Goal: Complete application form

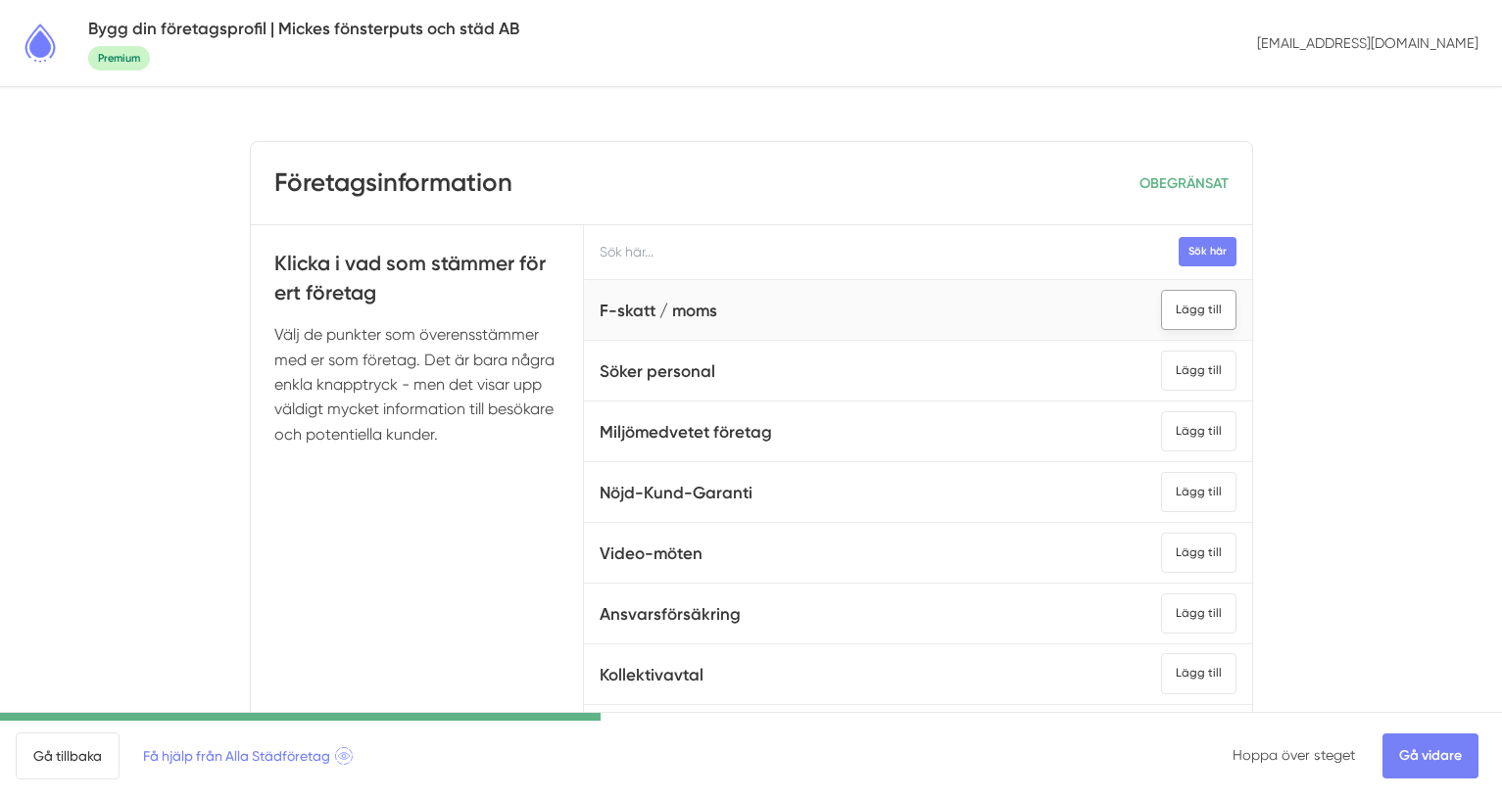
click at [1193, 306] on div "Lägg till" at bounding box center [1198, 310] width 75 height 40
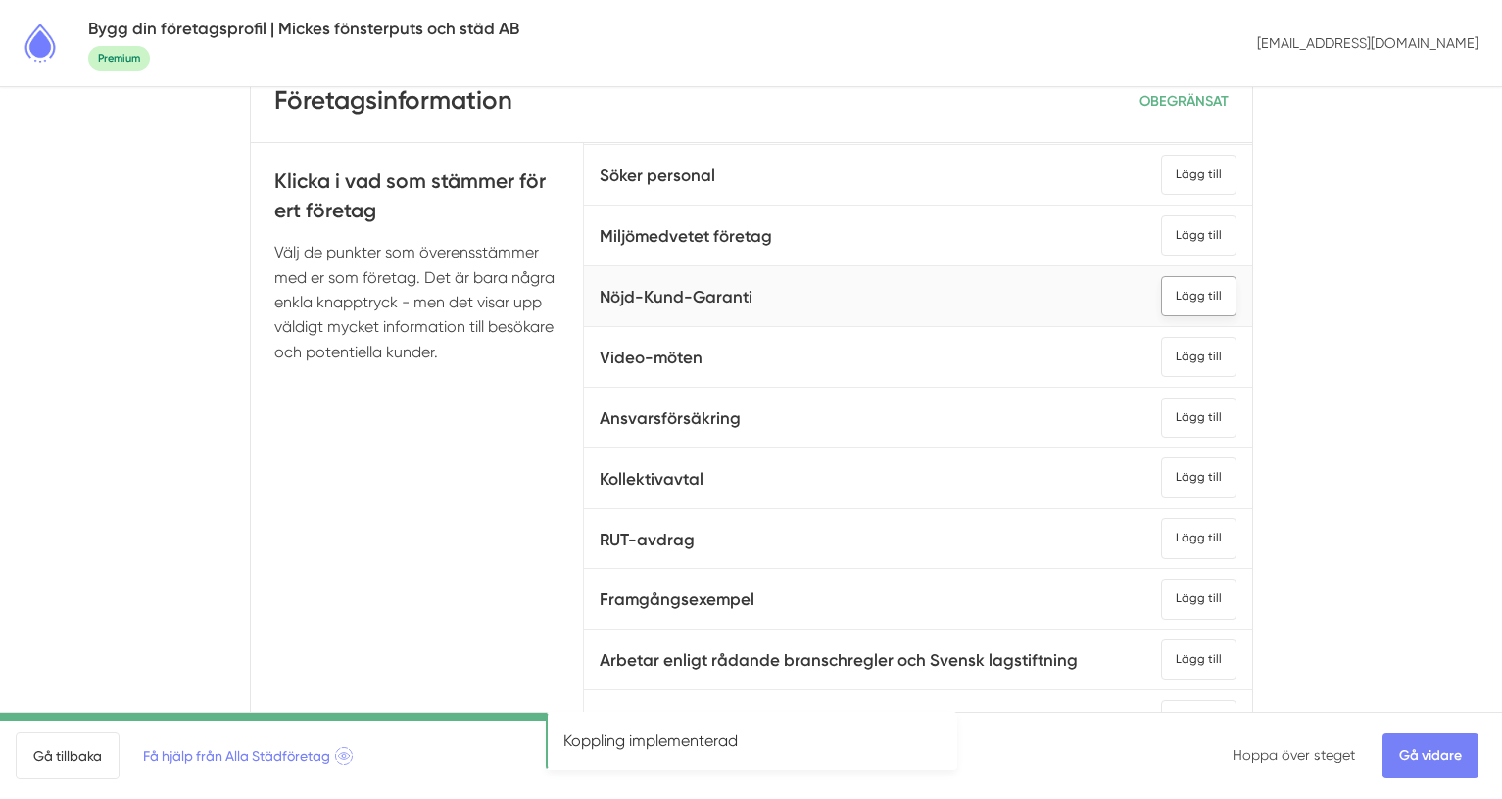
scroll to position [84, 0]
click at [1203, 656] on div "Lägg till" at bounding box center [1198, 658] width 75 height 40
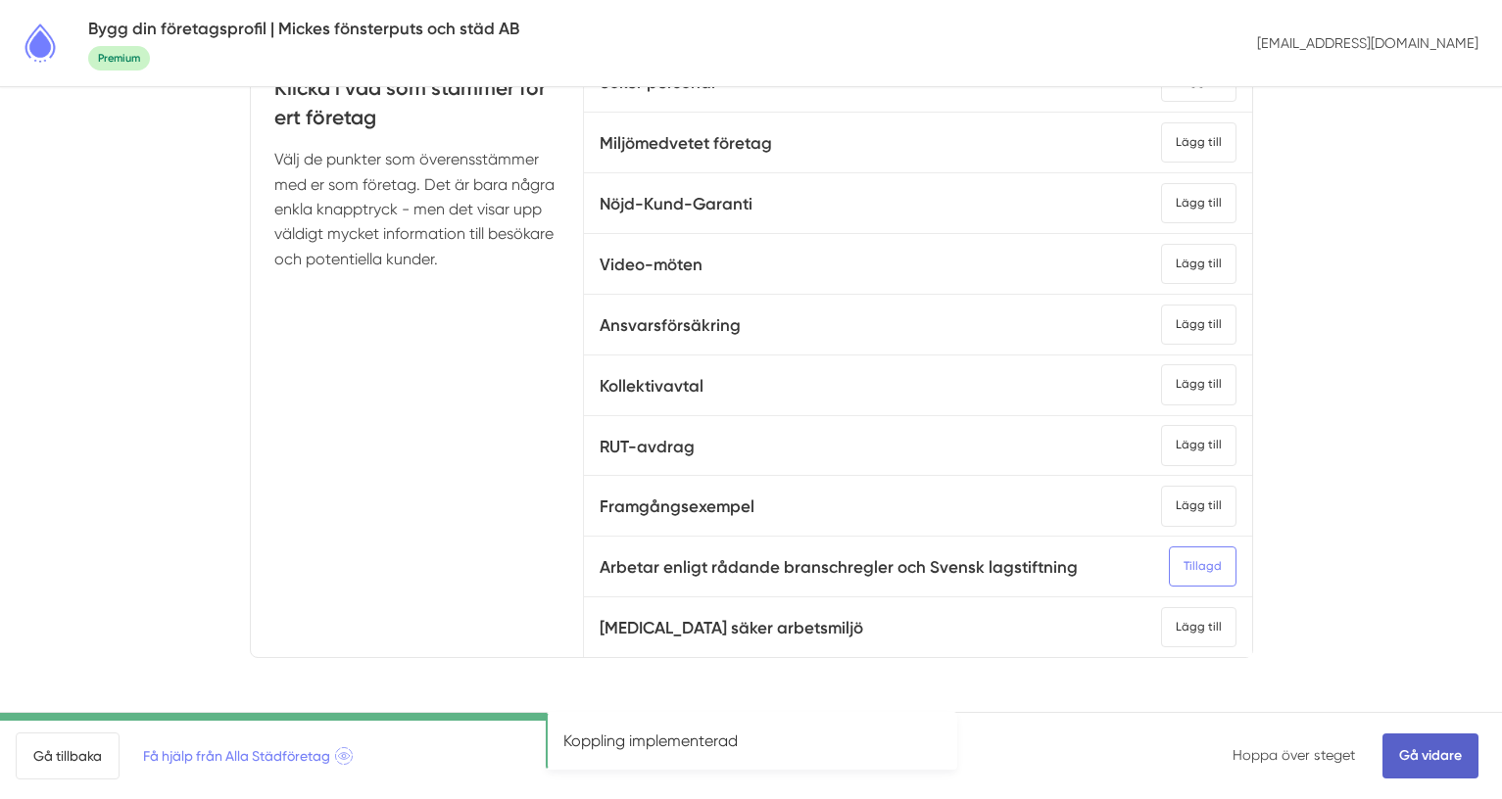
click at [1414, 756] on link "Gå vidare" at bounding box center [1430, 756] width 96 height 45
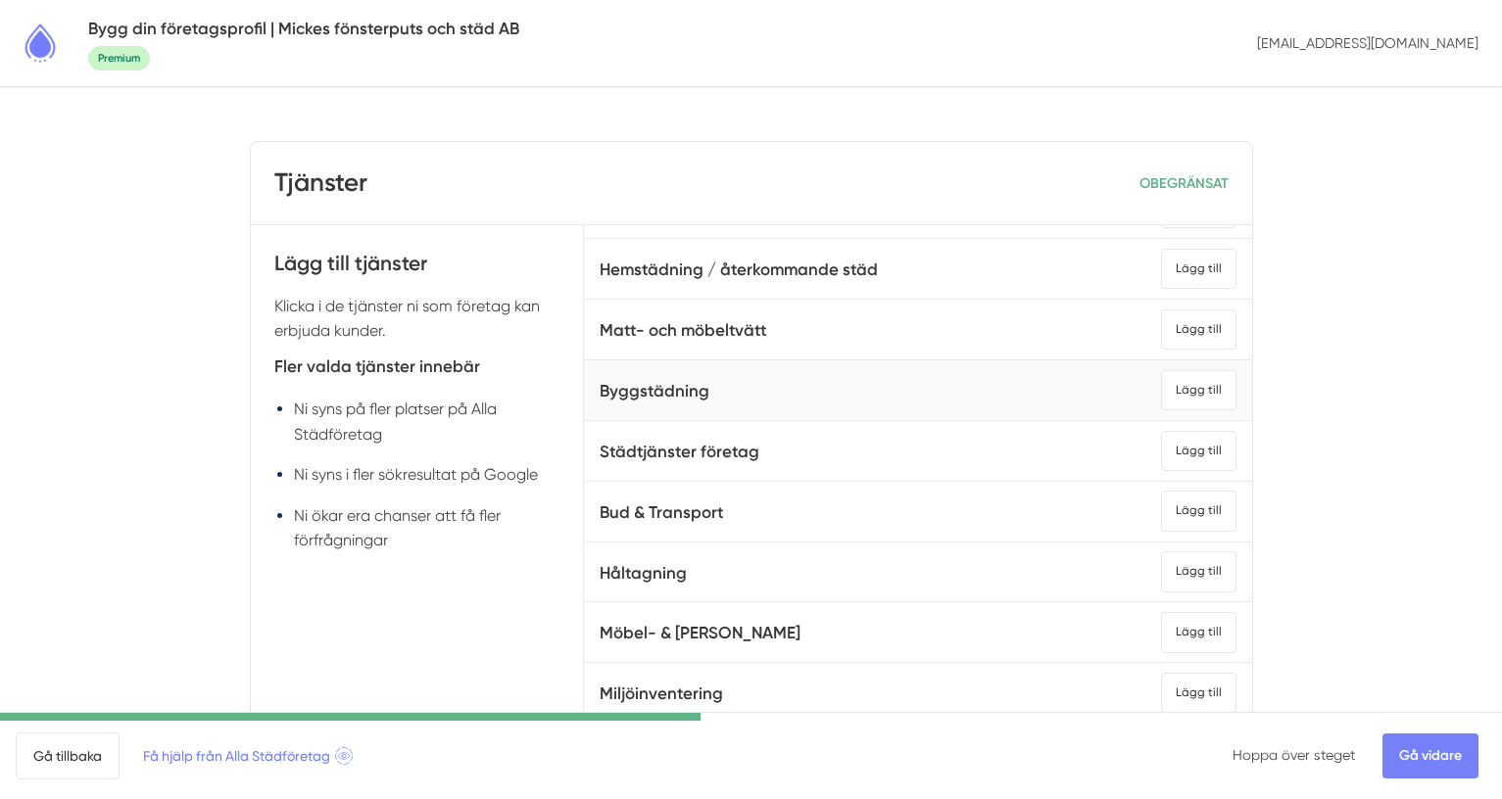
scroll to position [165, 0]
click at [1214, 324] on div "Lägg till" at bounding box center [1198, 328] width 75 height 40
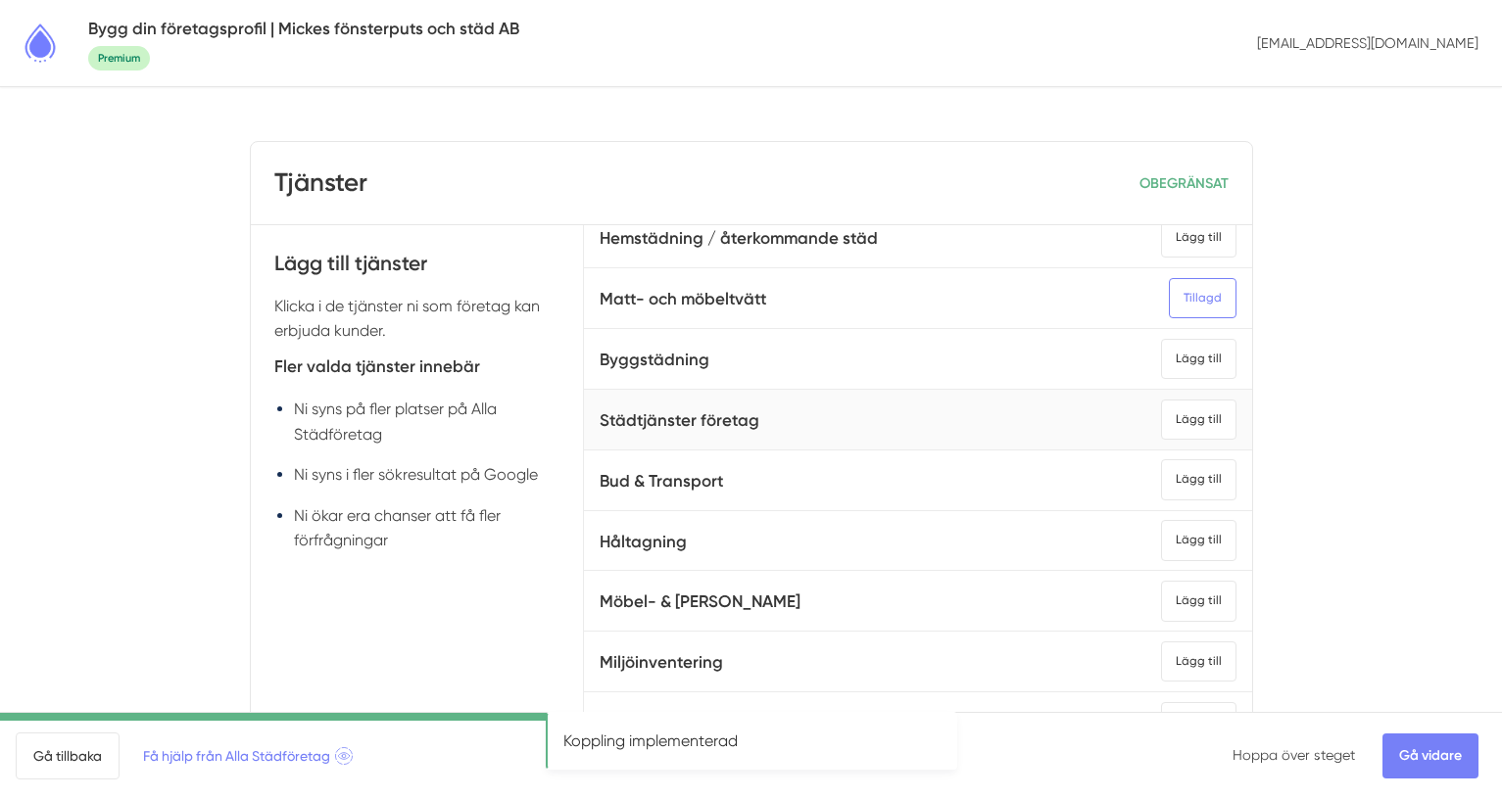
scroll to position [195, 0]
click at [1203, 291] on div "Tillagd" at bounding box center [1203, 297] width 68 height 40
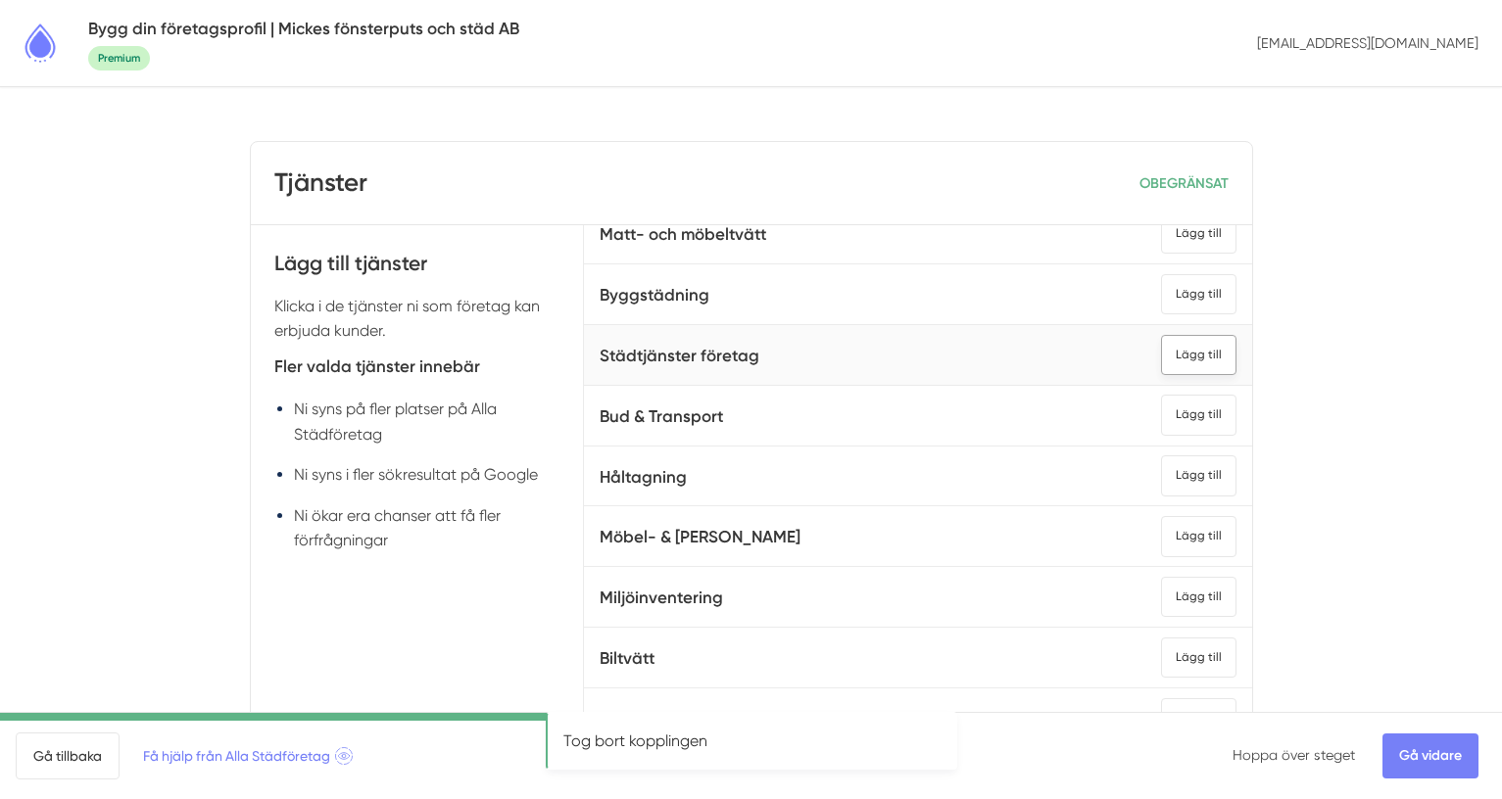
scroll to position [264, 0]
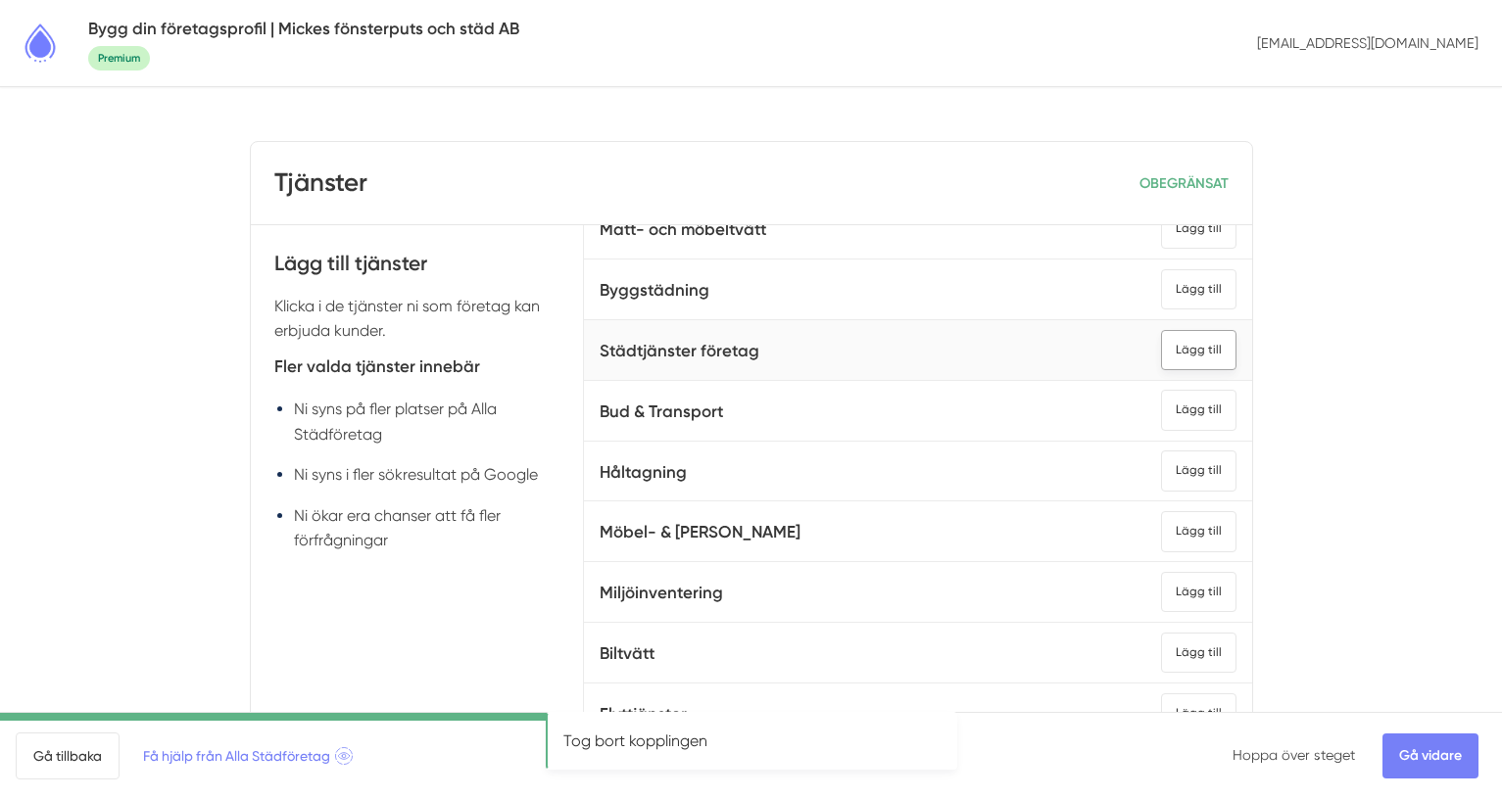
click at [1194, 359] on div "Lägg till" at bounding box center [1198, 350] width 75 height 40
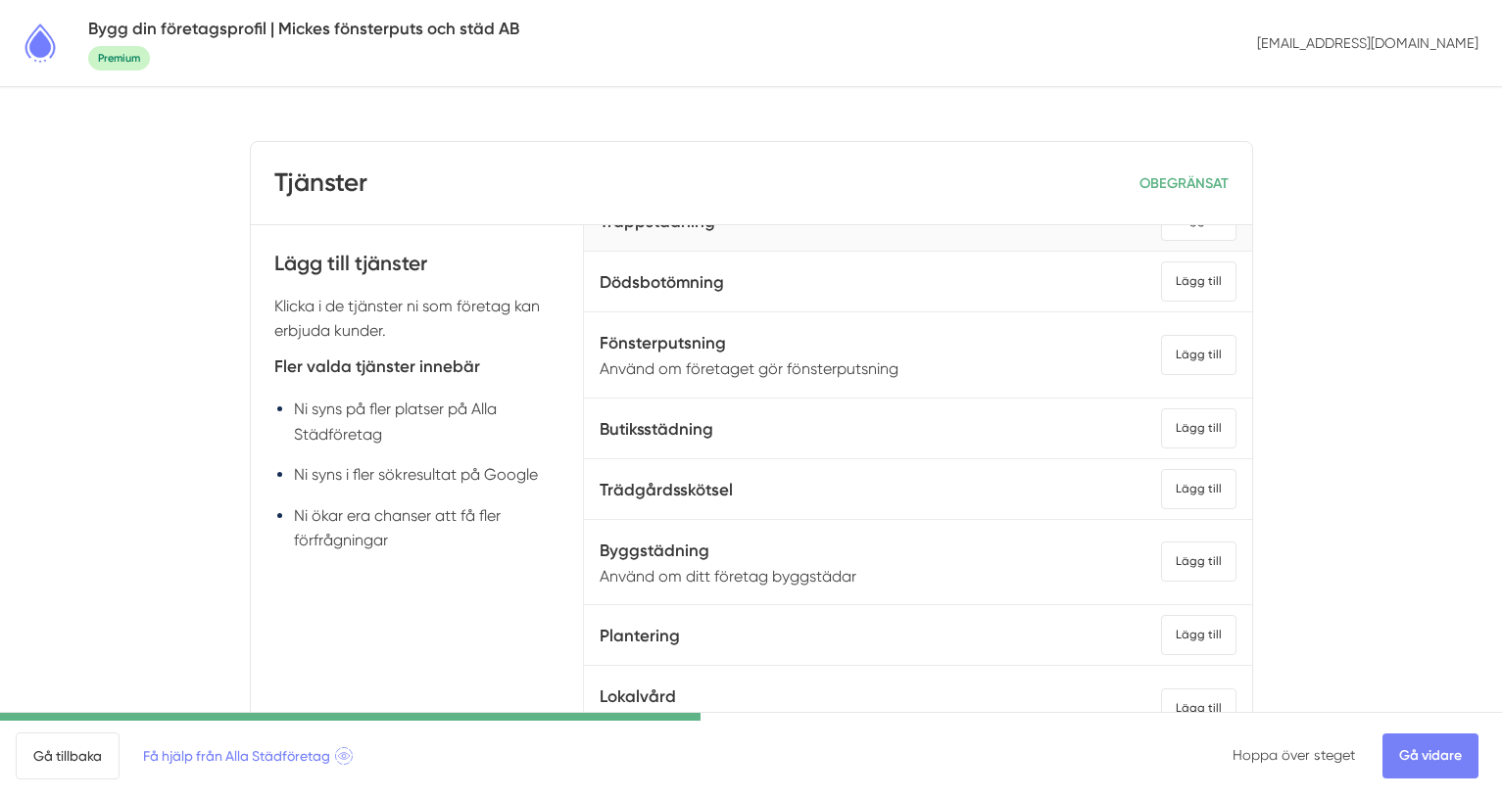
scroll to position [2173, 0]
click at [1200, 420] on div "Lägg till" at bounding box center [1198, 426] width 75 height 40
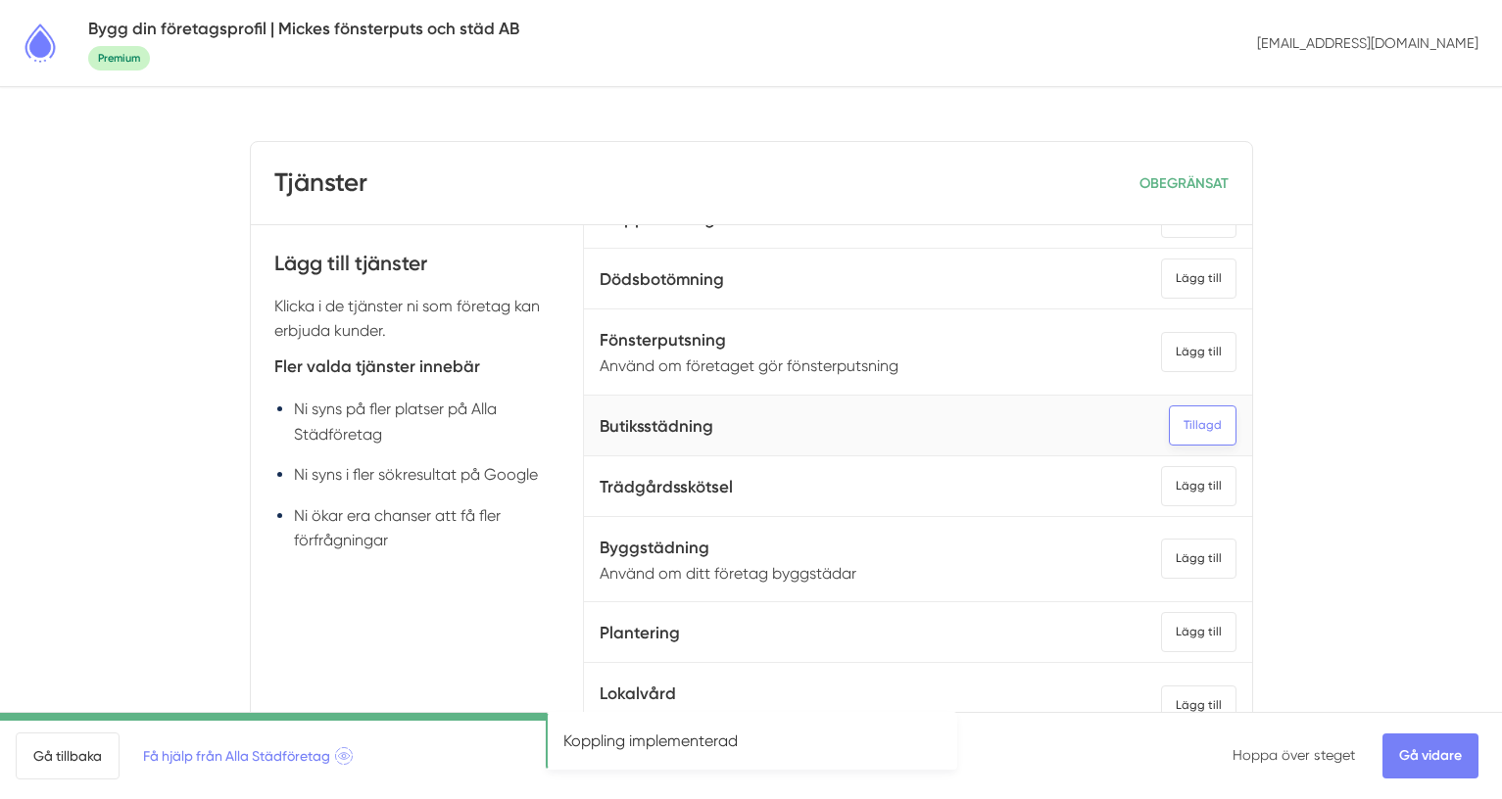
click at [1191, 430] on div "Tillagd" at bounding box center [1203, 426] width 68 height 40
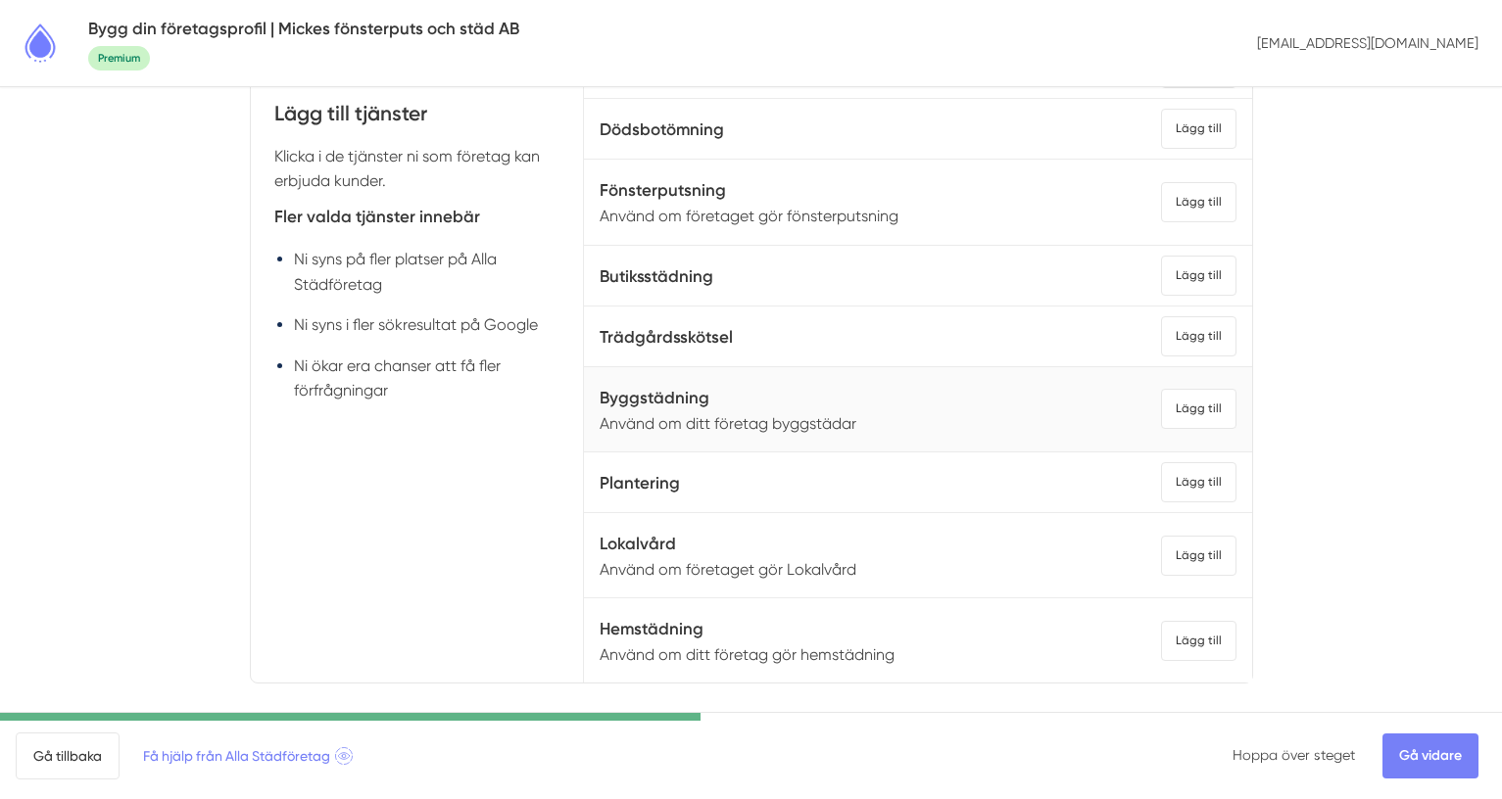
scroll to position [175, 0]
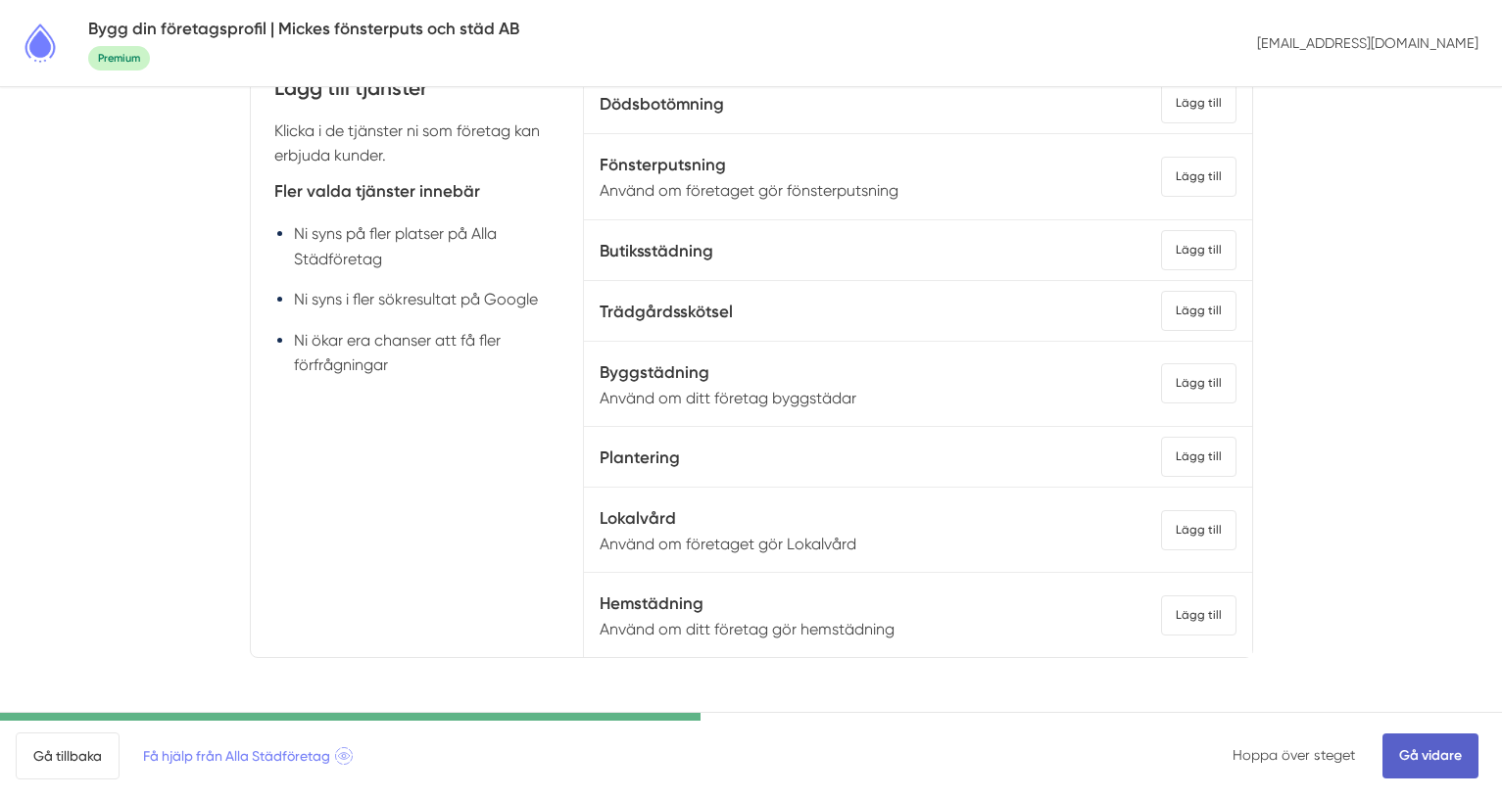
click at [1413, 750] on link "Gå vidare" at bounding box center [1430, 756] width 96 height 45
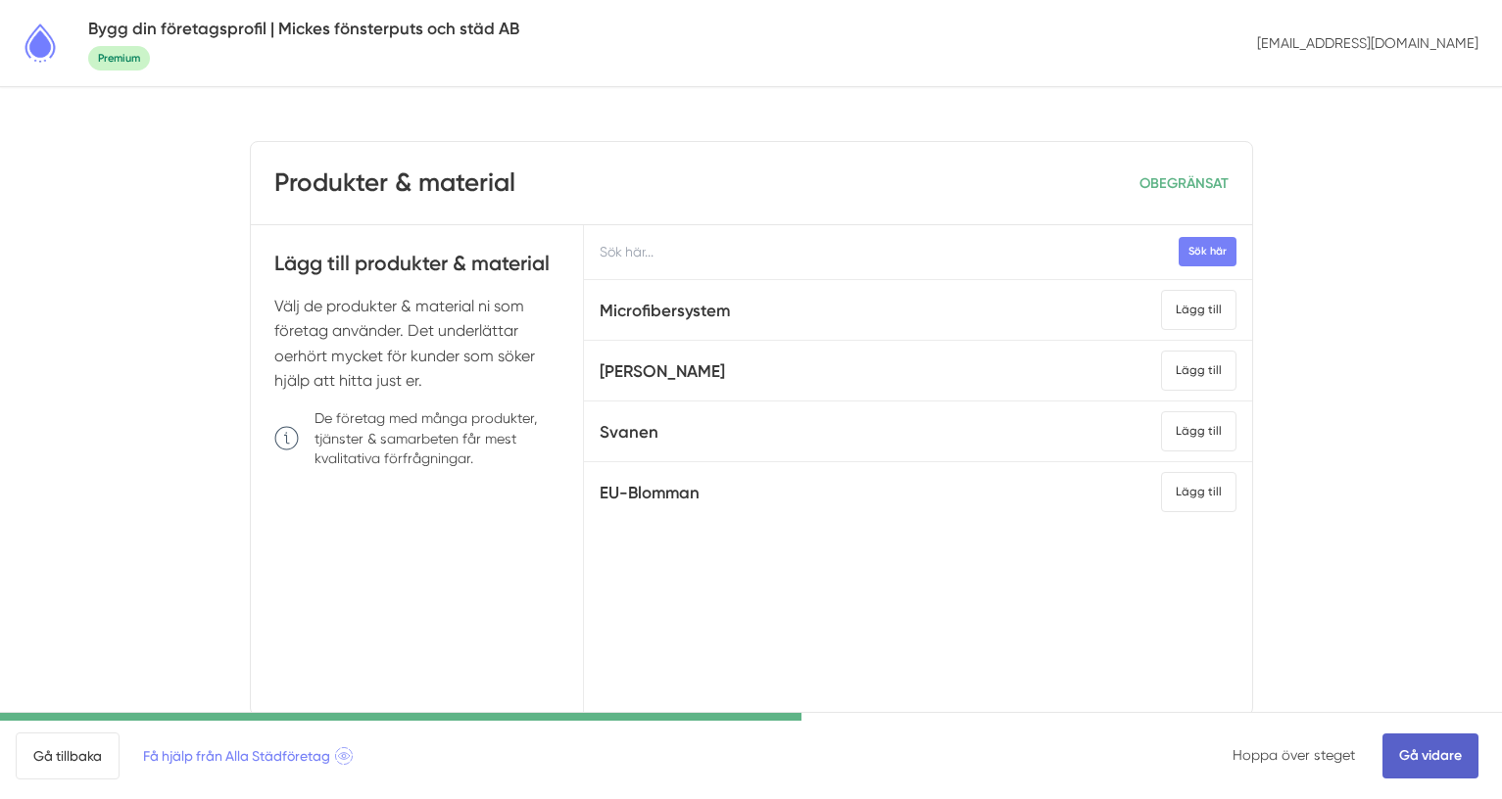
click at [1434, 754] on link "Gå vidare" at bounding box center [1430, 756] width 96 height 45
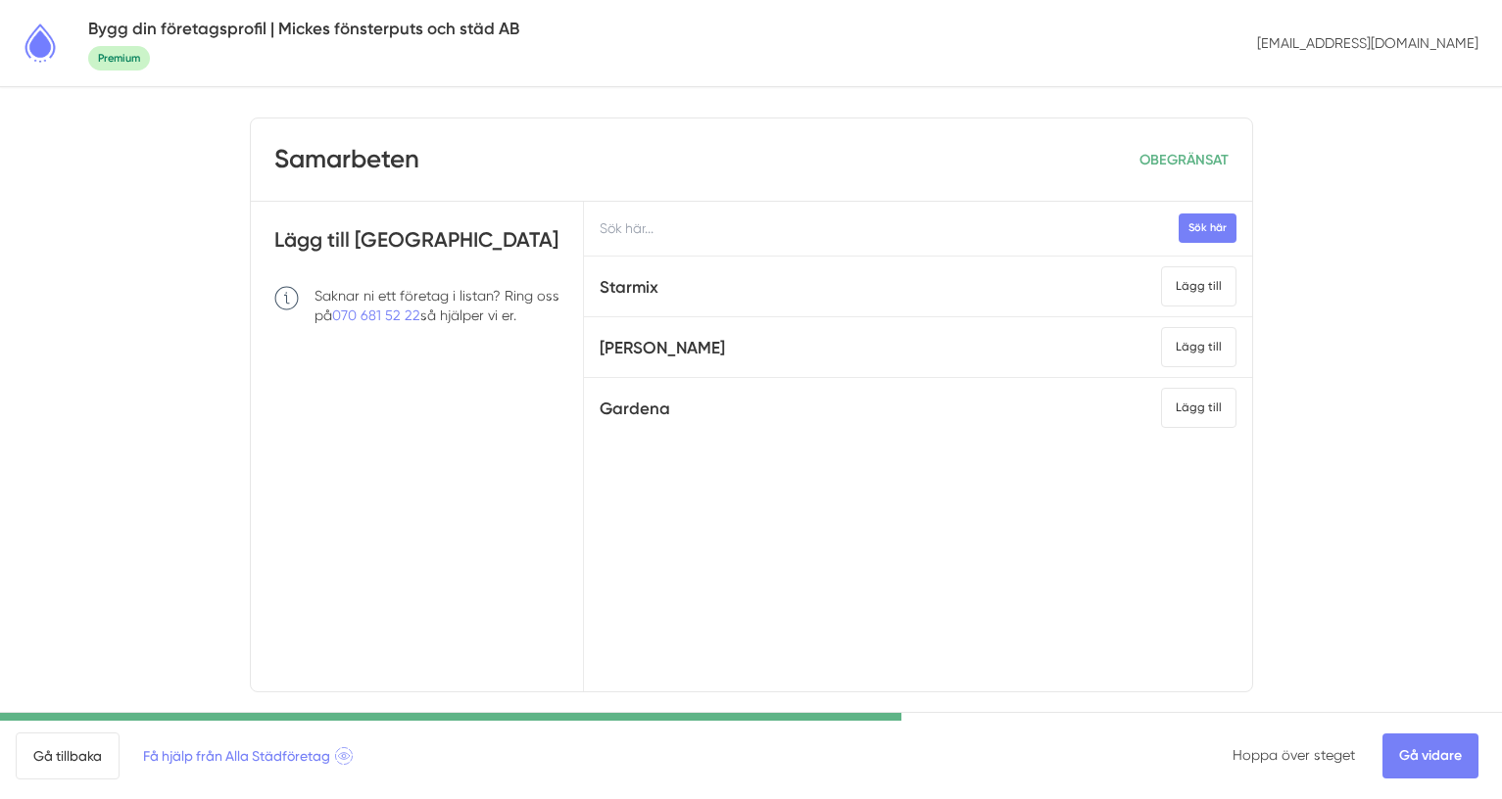
scroll to position [26, 0]
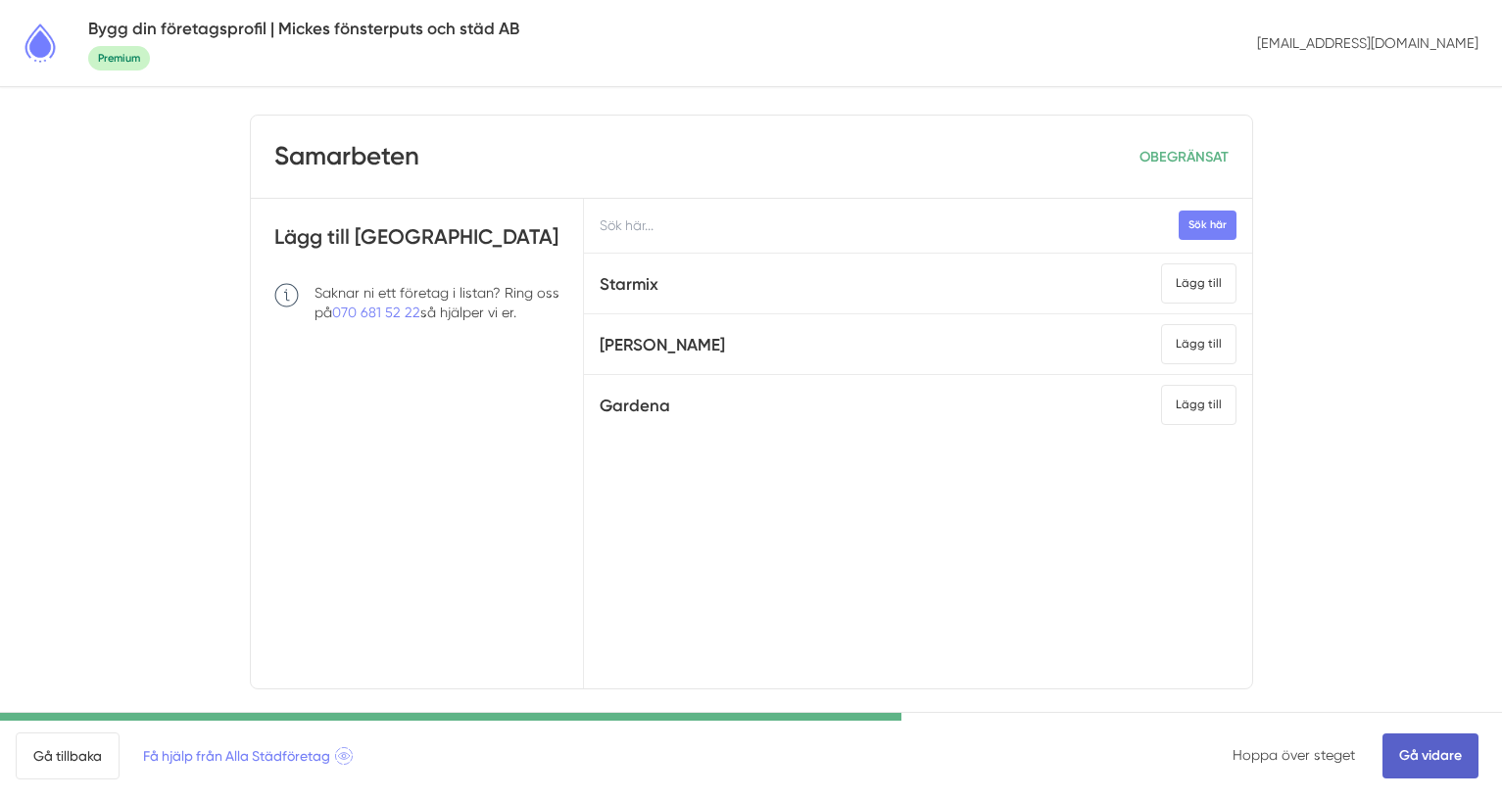
click at [1404, 746] on link "Gå vidare" at bounding box center [1430, 756] width 96 height 45
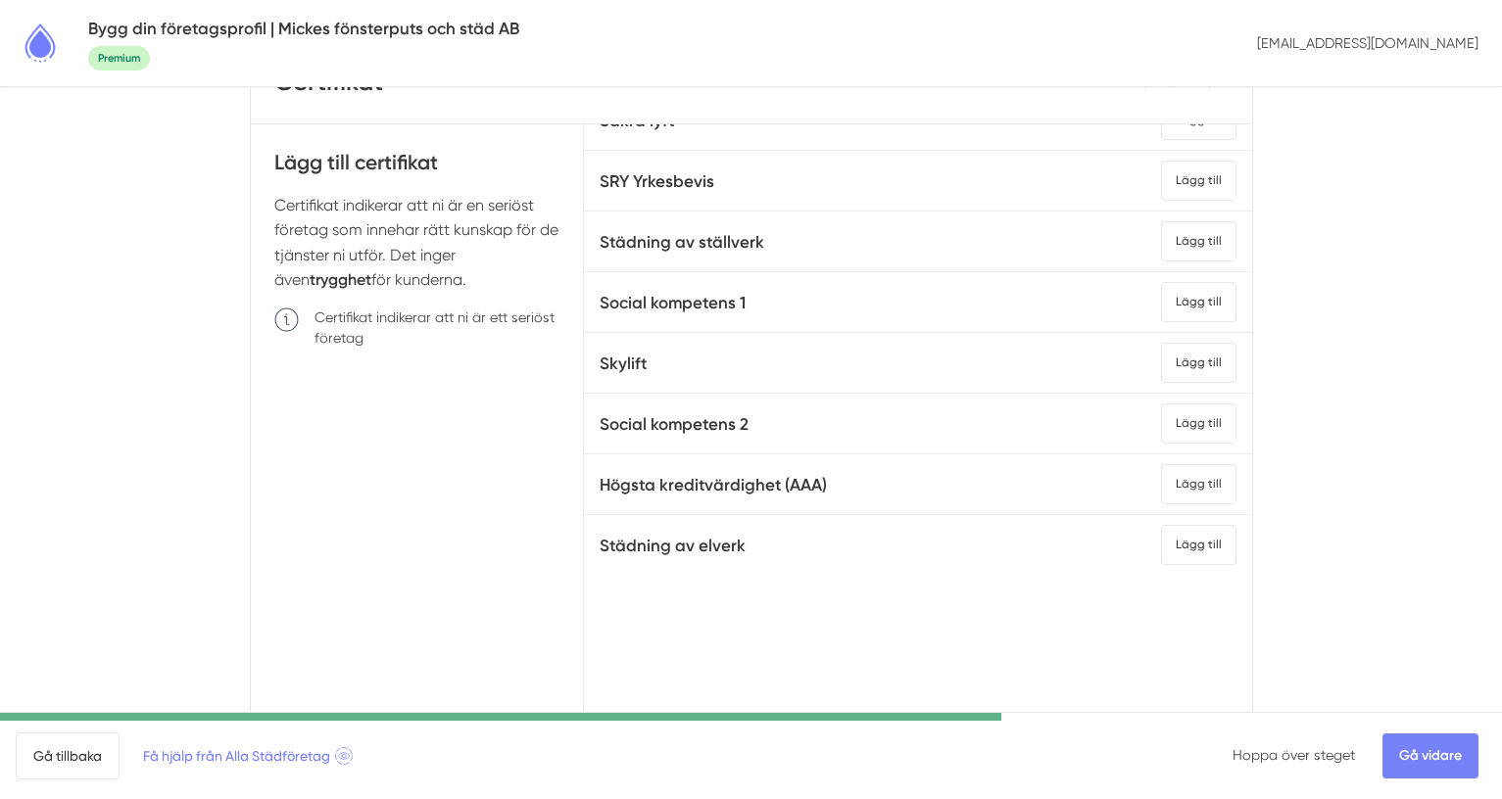
scroll to position [162, 0]
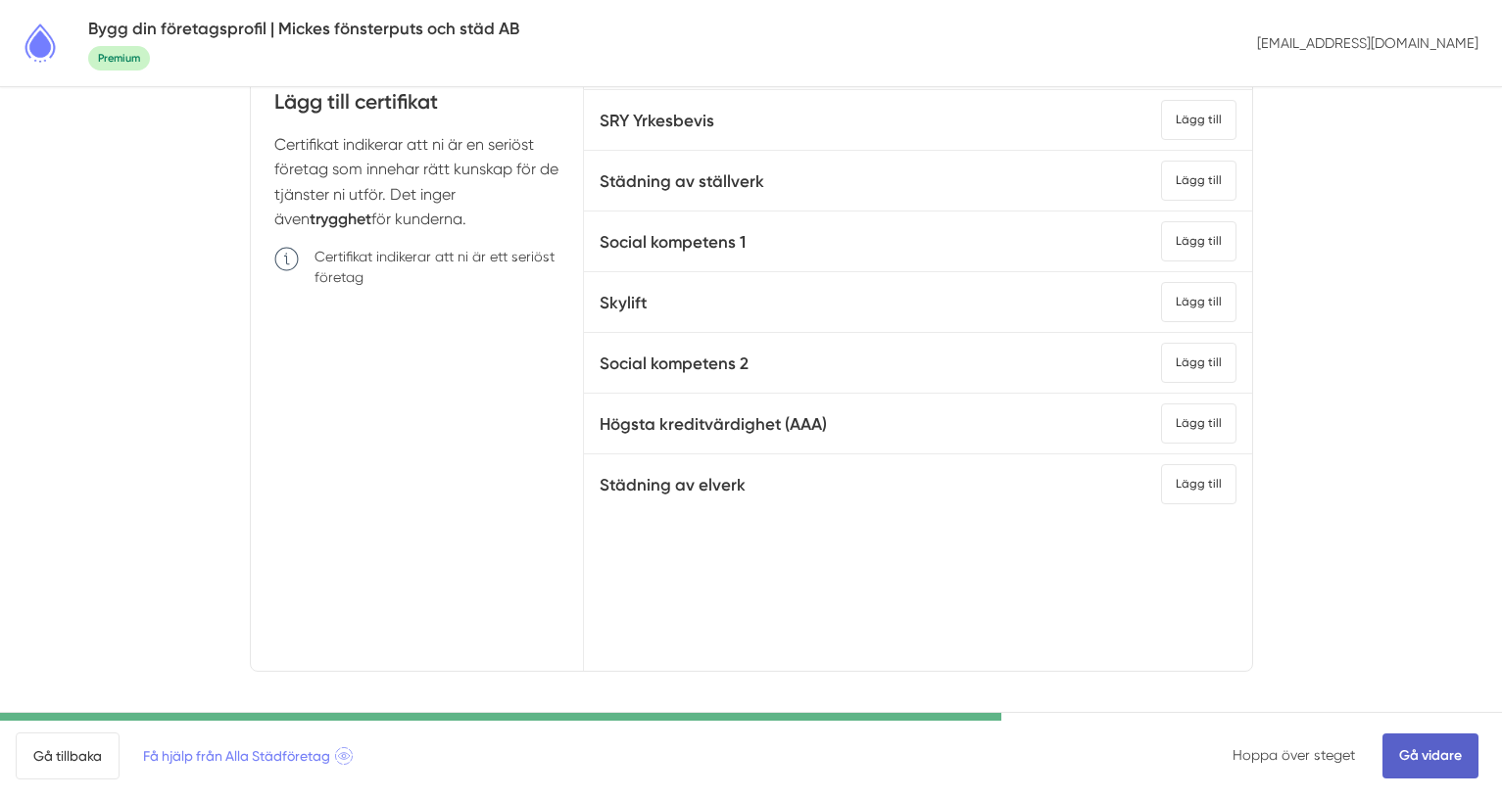
click at [1431, 764] on link "Gå vidare" at bounding box center [1430, 756] width 96 height 45
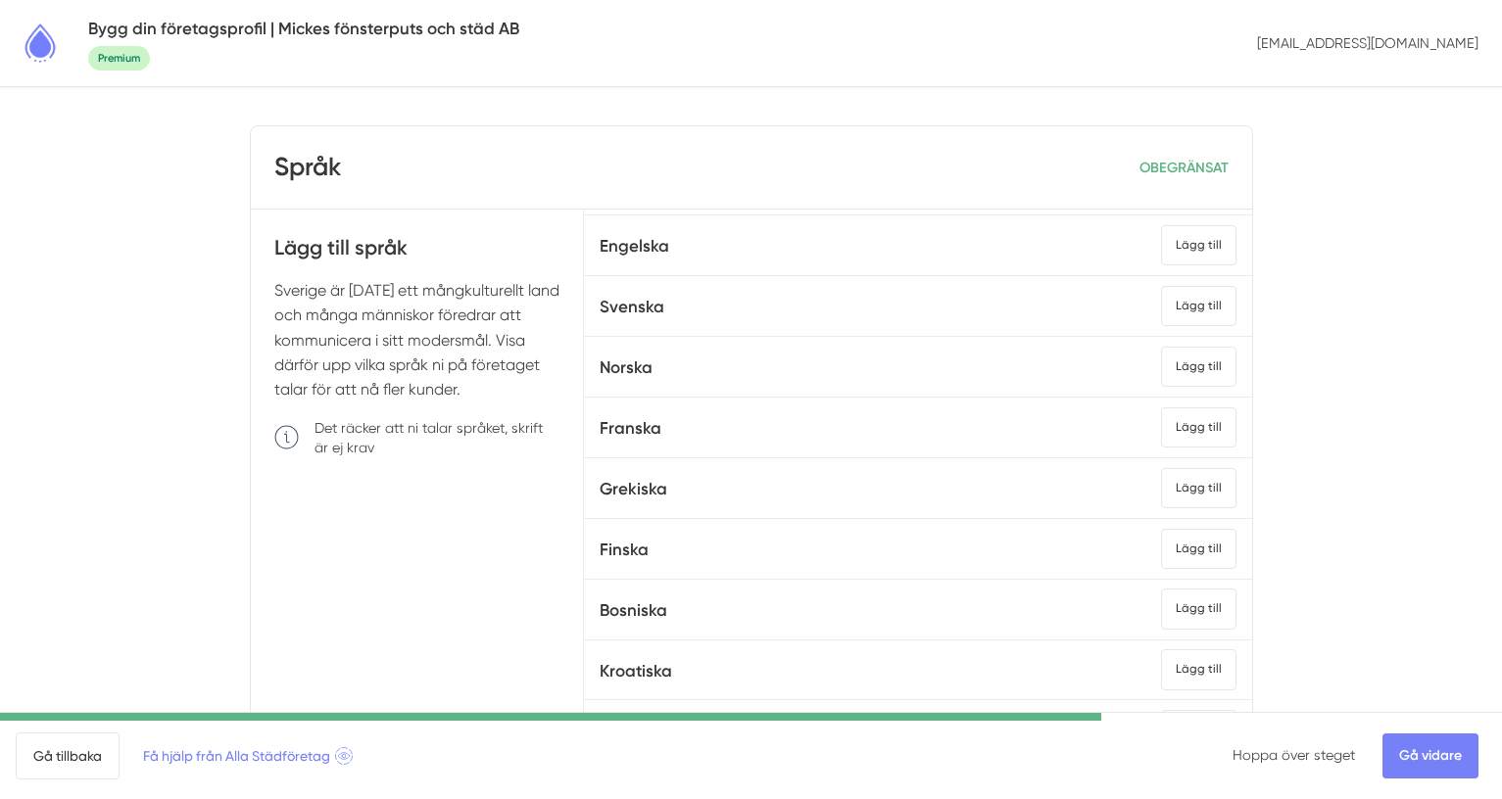
scroll to position [53, 0]
click at [1211, 296] on div "Lägg till" at bounding box center [1198, 302] width 75 height 40
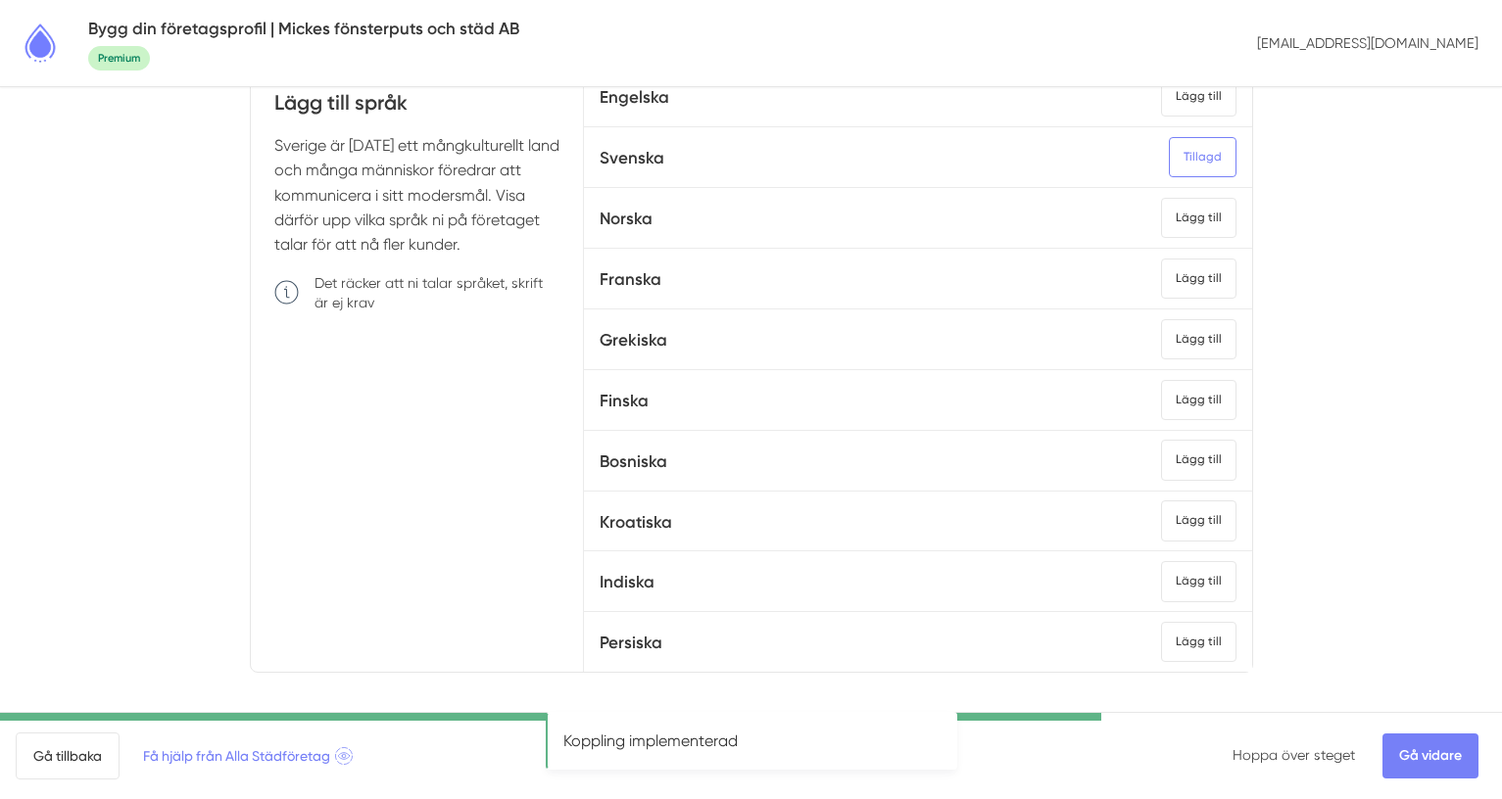
scroll to position [175, 0]
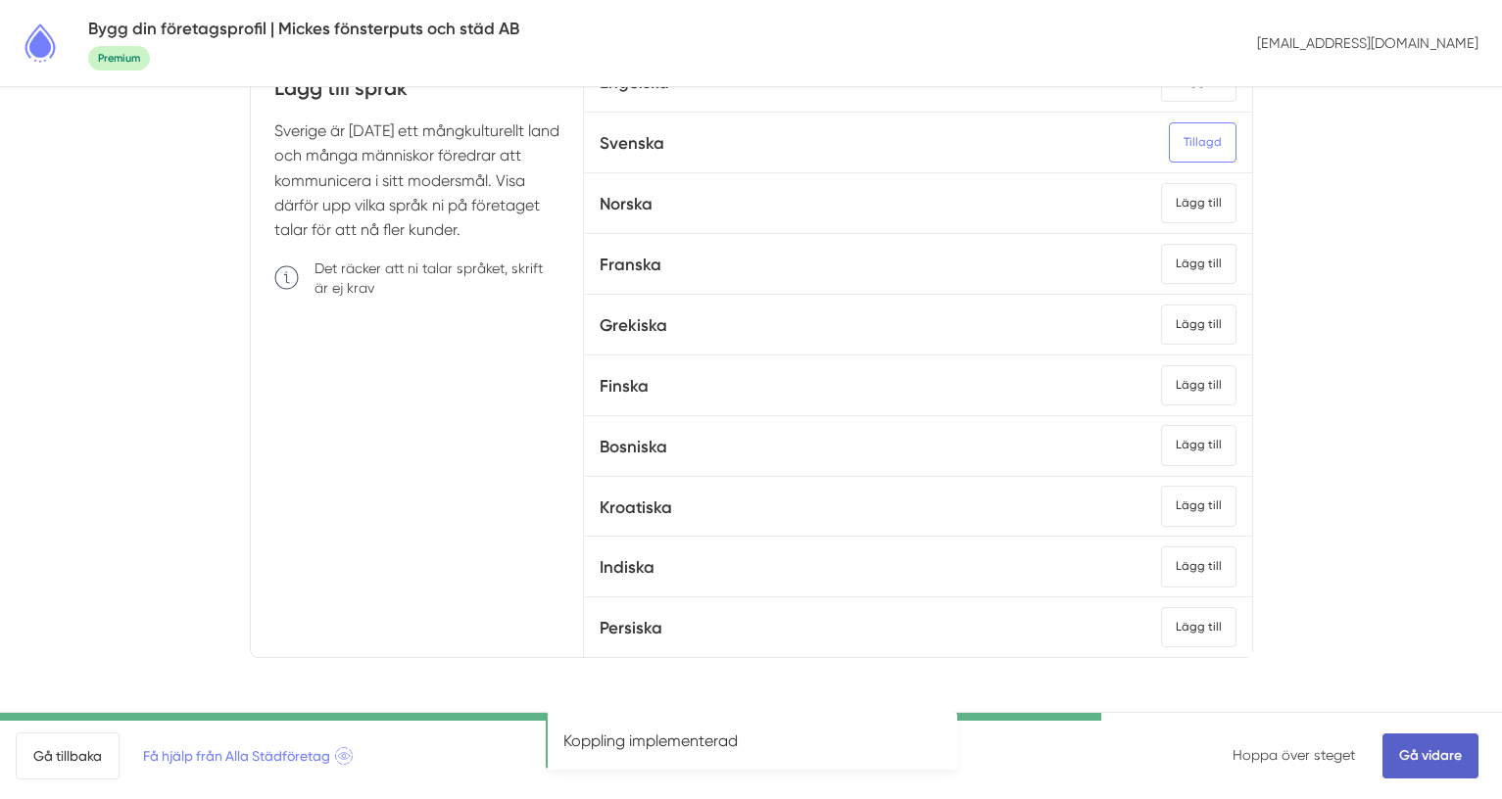
click at [1420, 750] on link "Gå vidare" at bounding box center [1430, 756] width 96 height 45
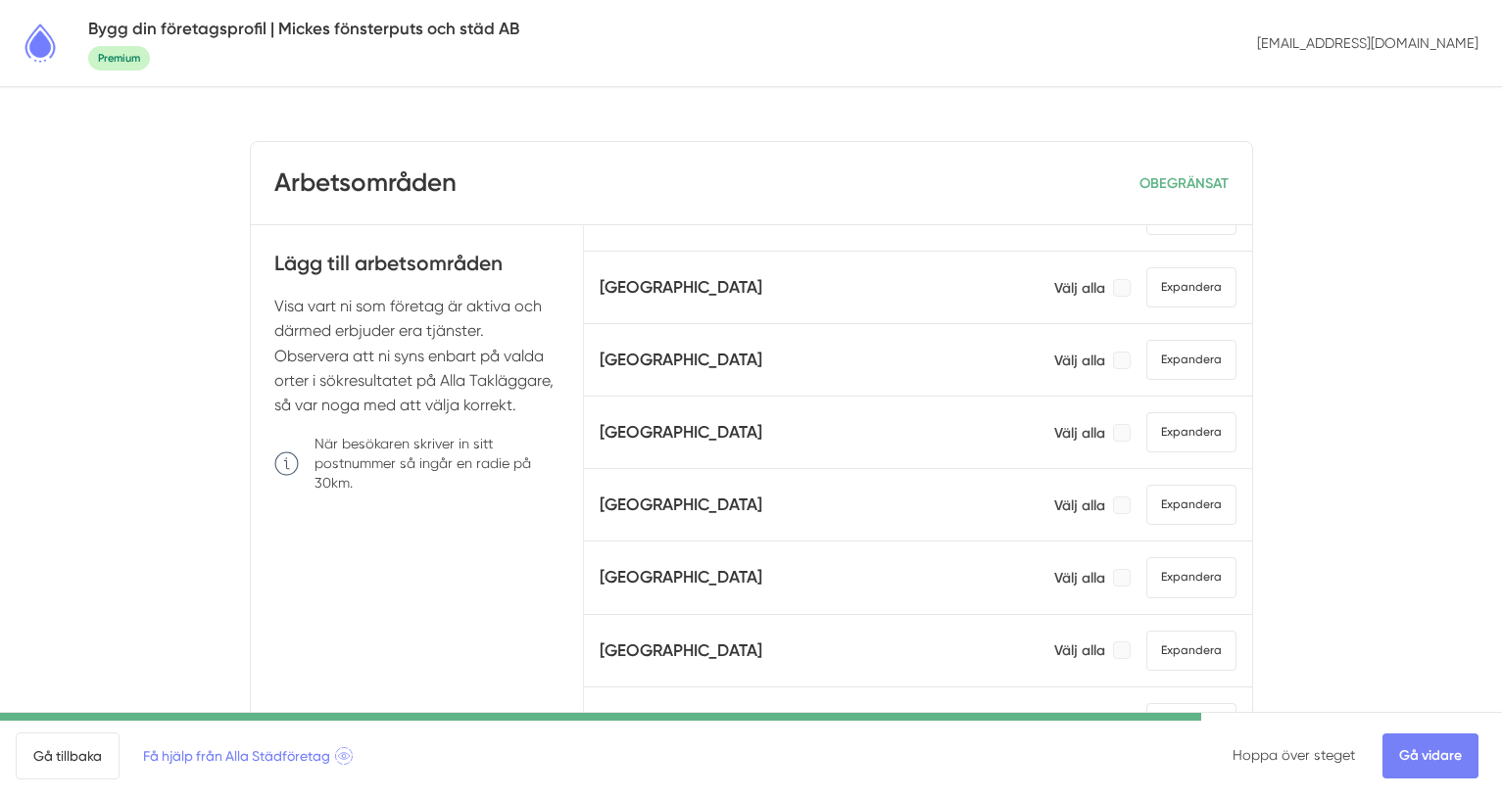
scroll to position [1053, 0]
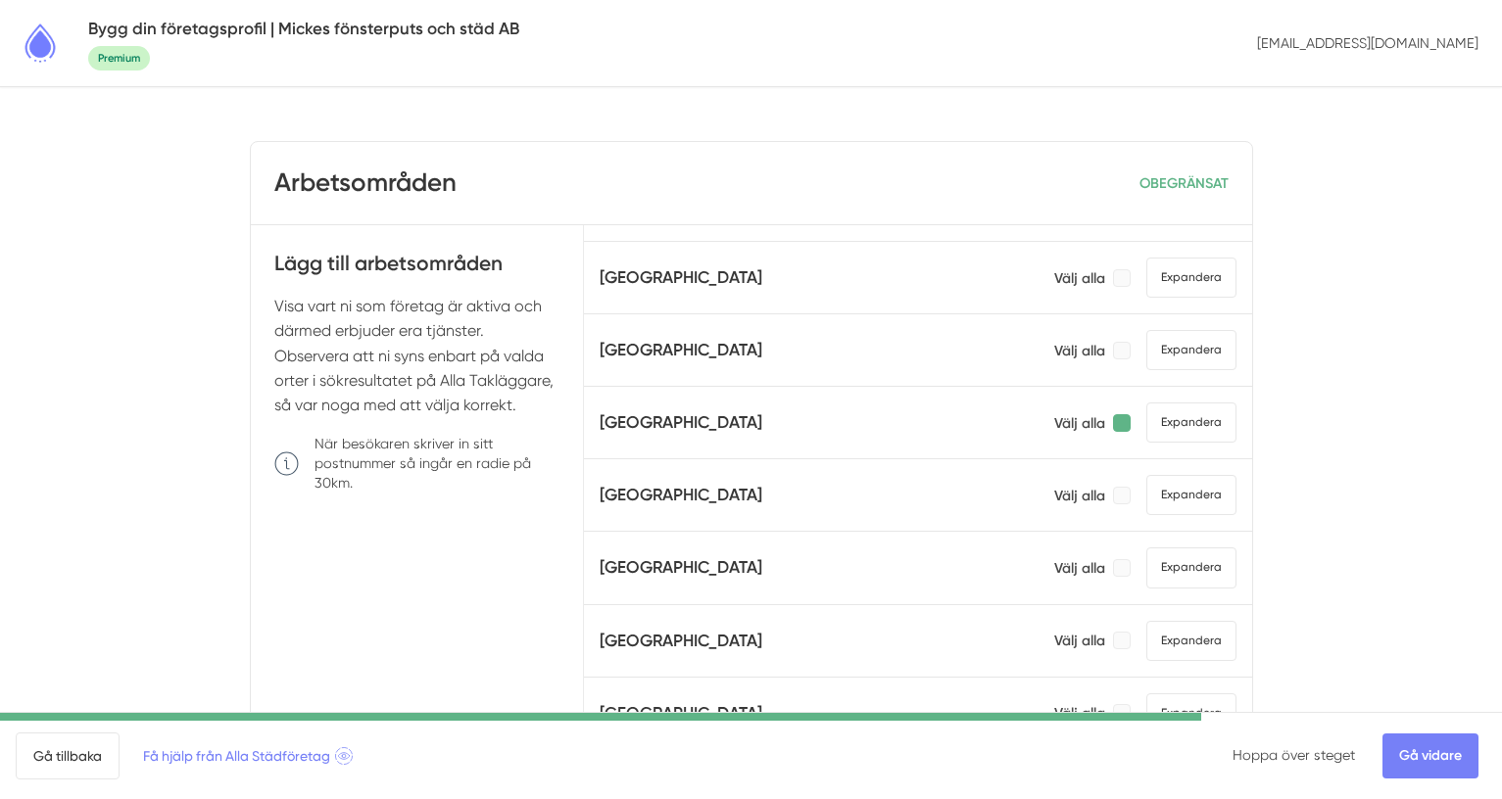
click at [1114, 426] on div at bounding box center [1122, 423] width 18 height 18
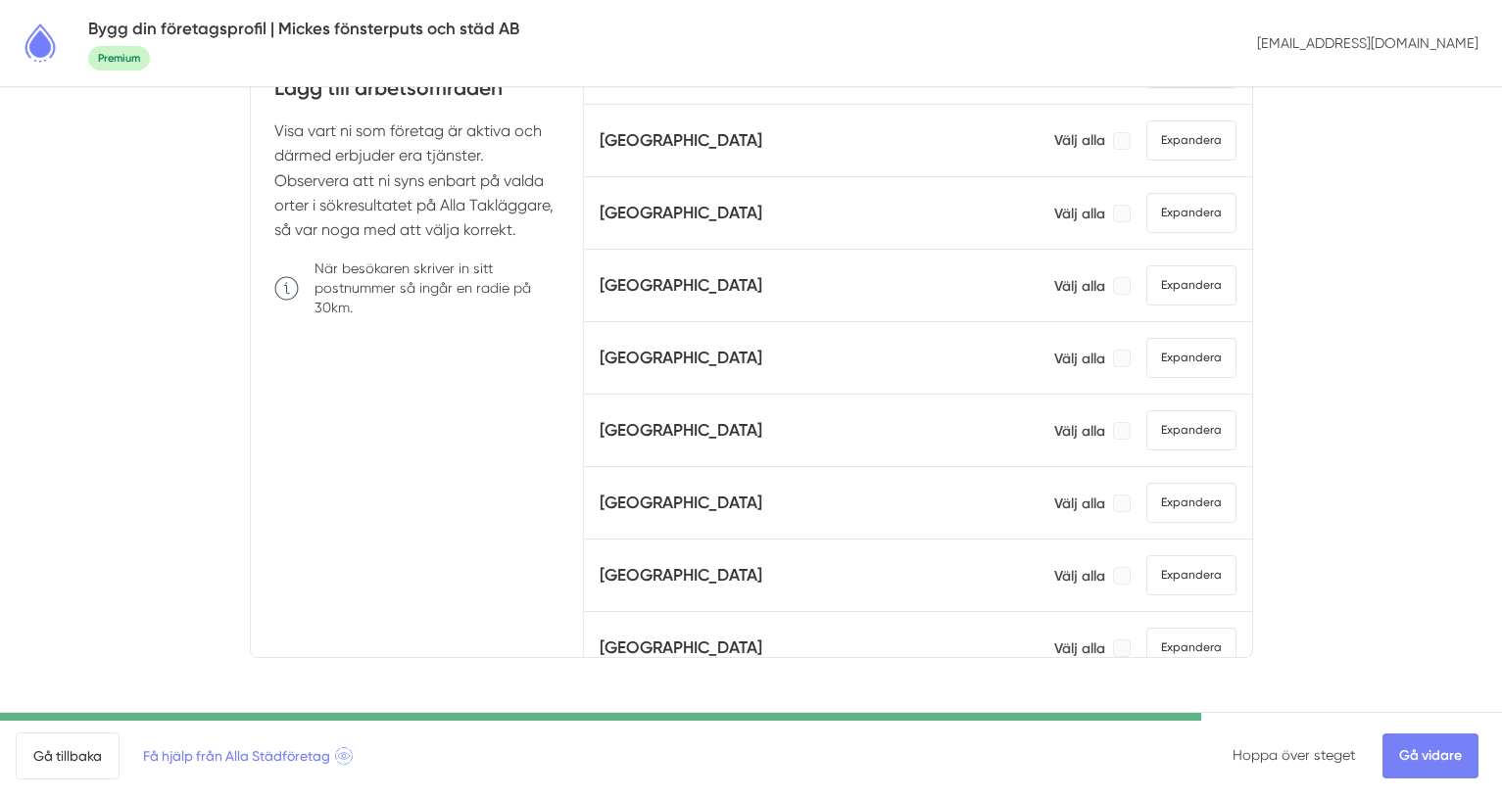
scroll to position [581, 0]
click at [70, 765] on link "Gå tillbaka" at bounding box center [68, 756] width 104 height 47
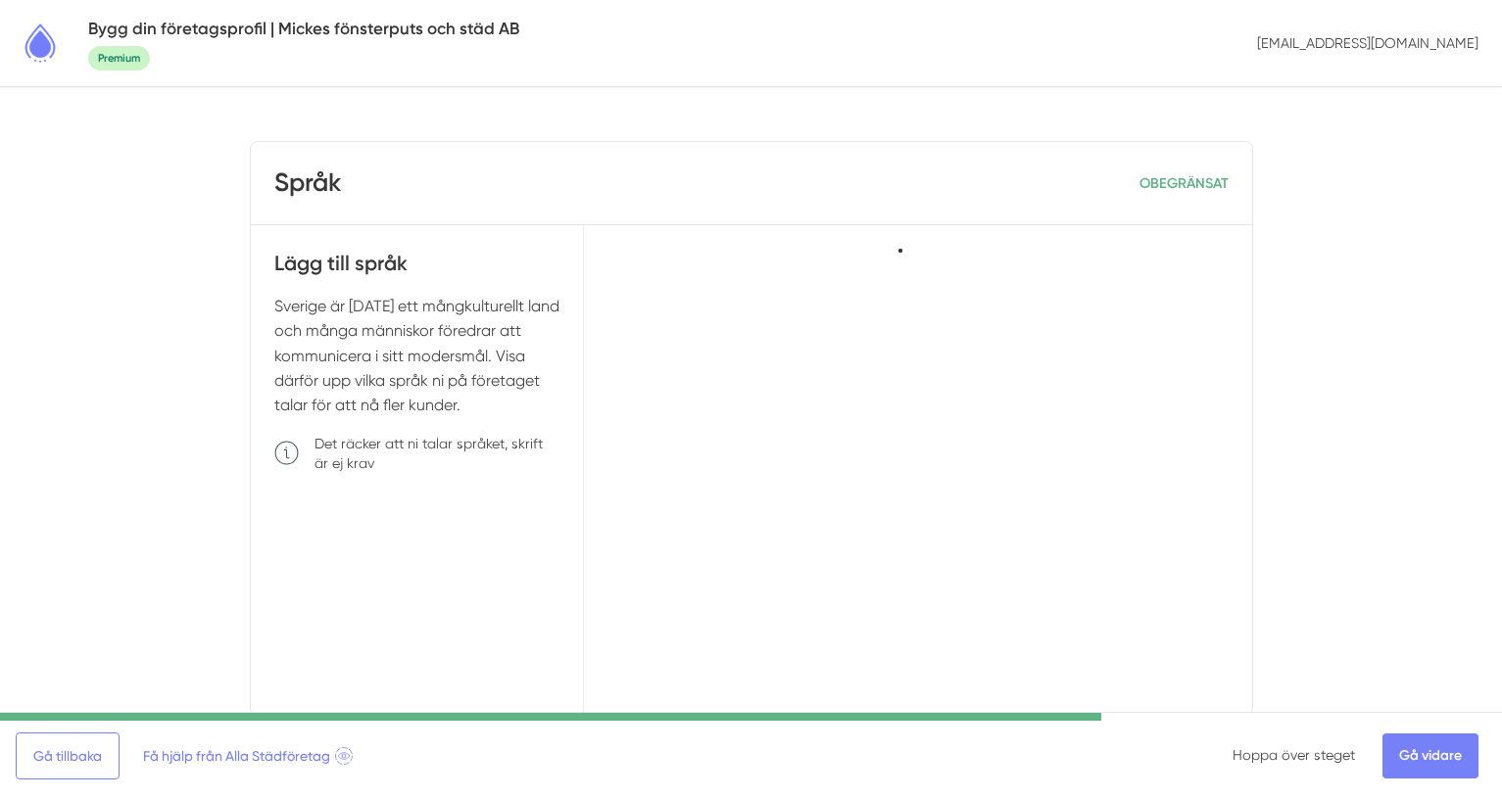
click at [70, 765] on link "Gå tillbaka" at bounding box center [68, 756] width 104 height 47
